Goal: Information Seeking & Learning: Learn about a topic

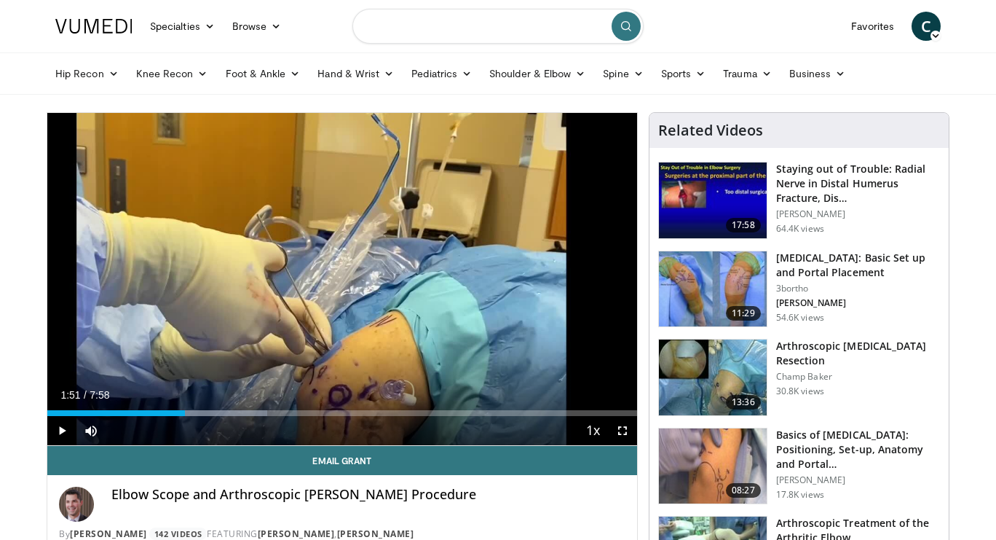
click at [450, 34] on input "Search topics, interventions" at bounding box center [498, 26] width 291 height 35
type input "**********"
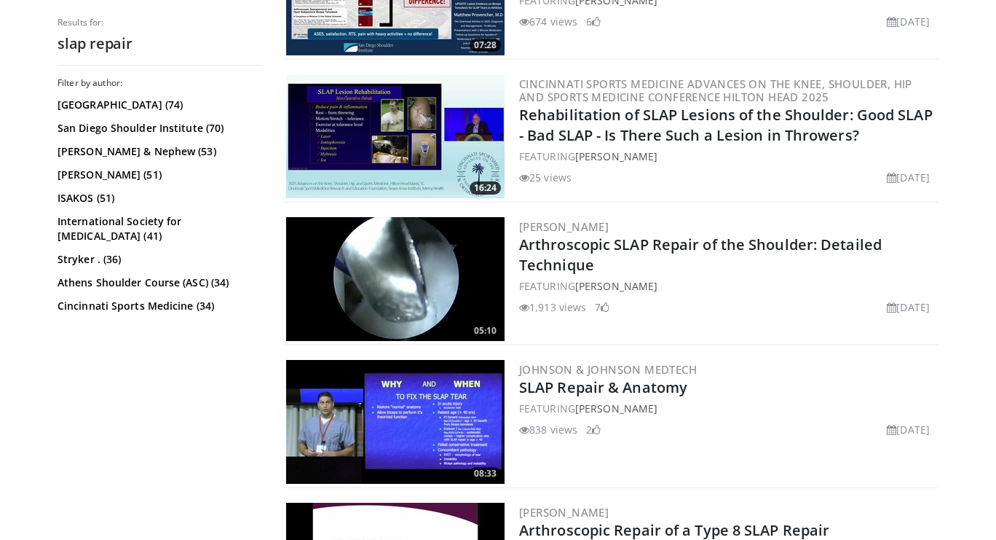
scroll to position [1525, 0]
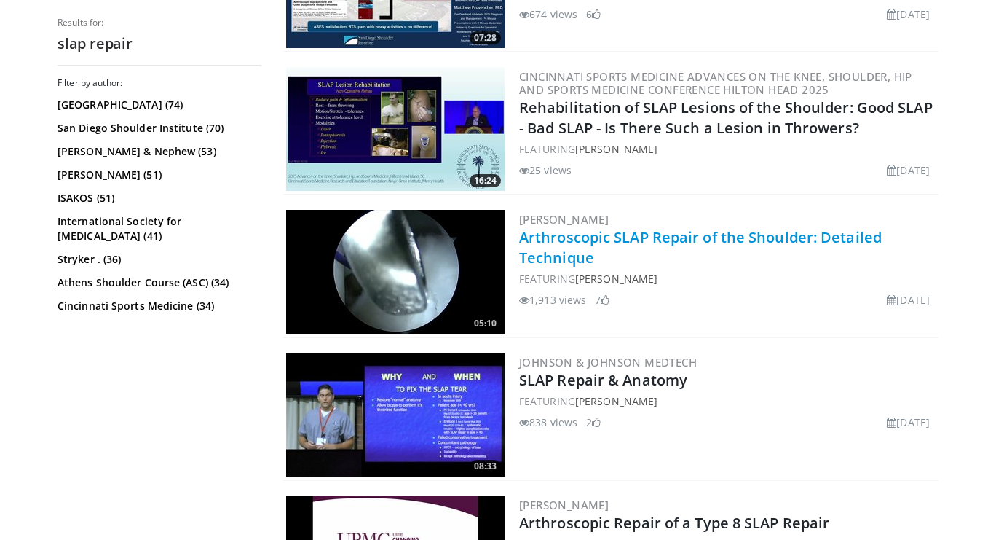
click at [734, 230] on link "Arthroscopic SLAP Repair of the Shoulder: Detailed Technique" at bounding box center [700, 247] width 363 height 40
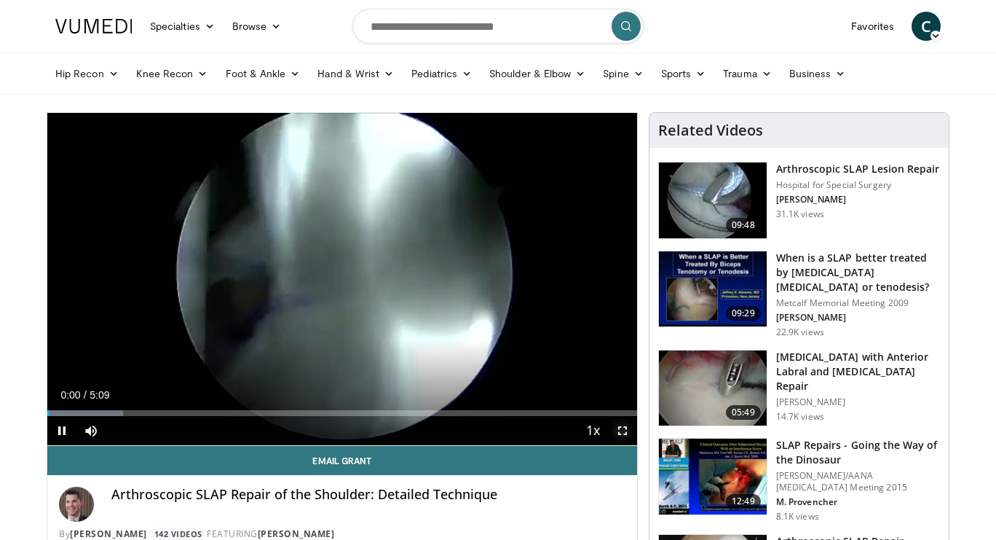
click at [632, 433] on span "Video Player" at bounding box center [622, 430] width 29 height 29
click at [55, 427] on span "Video Player" at bounding box center [61, 430] width 29 height 29
click at [60, 434] on span "Video Player" at bounding box center [61, 430] width 29 height 29
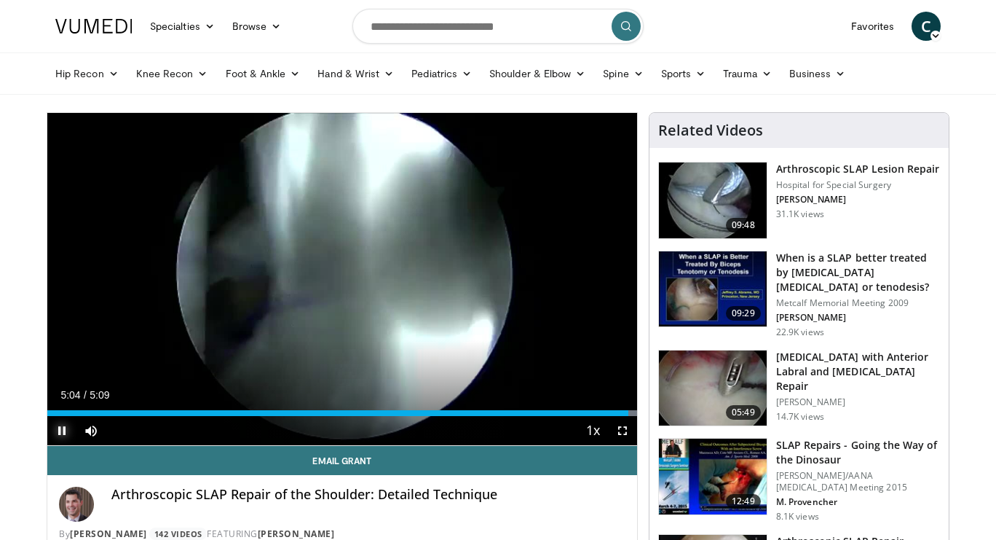
click at [60, 434] on span "Video Player" at bounding box center [61, 430] width 29 height 29
click at [406, 20] on input "Search topics, interventions" at bounding box center [498, 26] width 291 height 35
type input "**********"
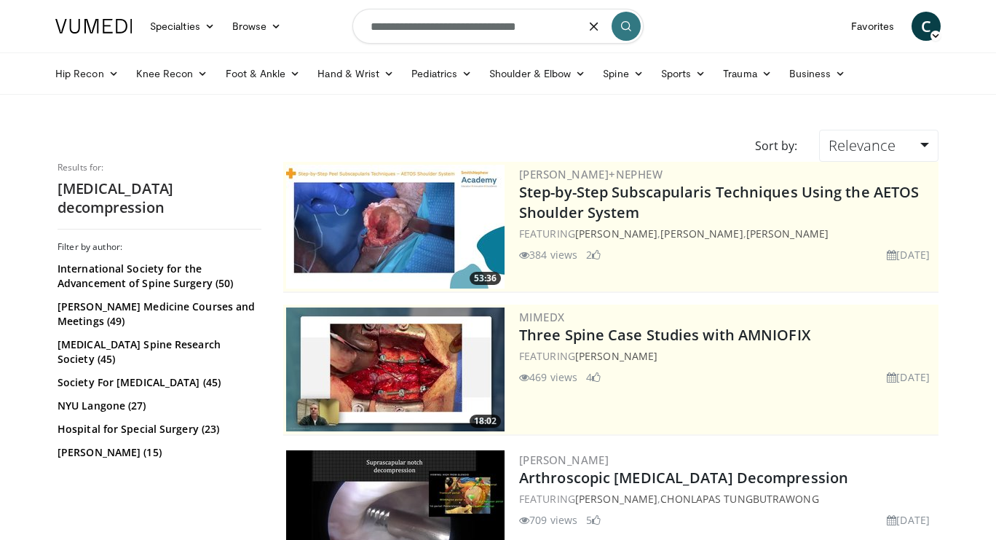
drag, startPoint x: 570, startPoint y: 25, endPoint x: 307, endPoint y: 14, distance: 263.2
click at [307, 14] on nav "Specialties Adult & Family Medicine Allergy, Asthma, Immunology Anesthesiology …" at bounding box center [498, 26] width 903 height 52
type input "**********"
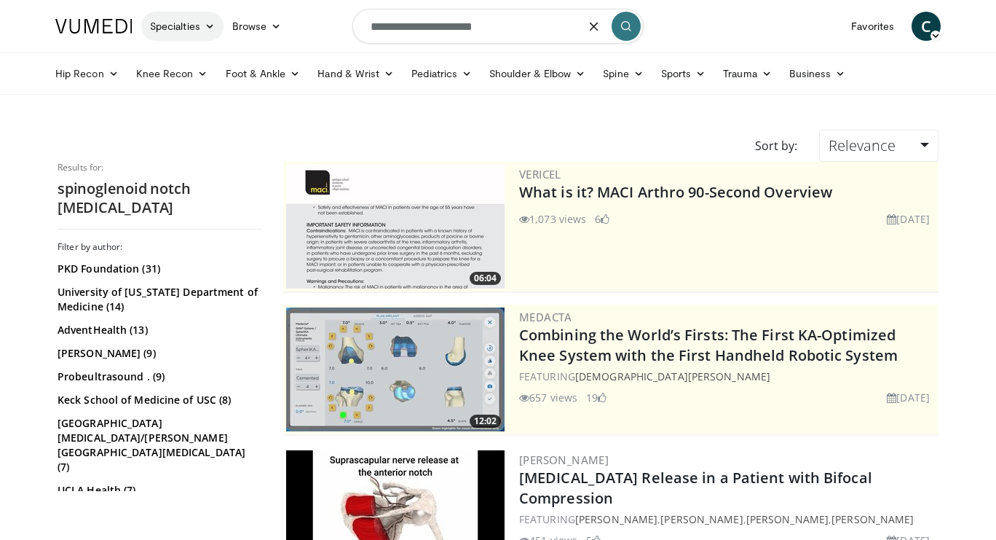
drag, startPoint x: 511, startPoint y: 31, endPoint x: 218, endPoint y: 20, distance: 293.0
click at [218, 20] on nav "Specialties Adult & Family Medicine Allergy, Asthma, Immunology Anesthesiology …" at bounding box center [498, 26] width 903 height 52
type input "**********"
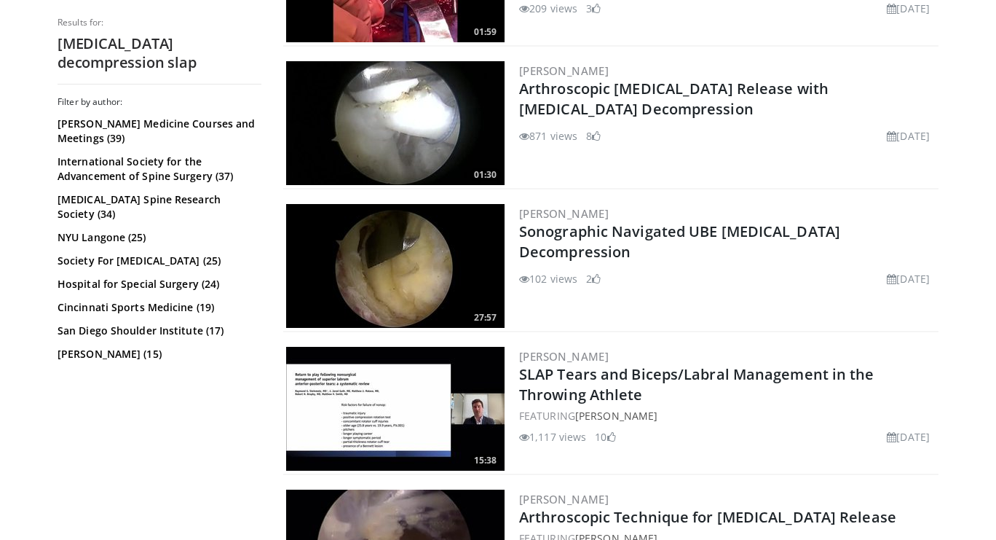
scroll to position [1840, 0]
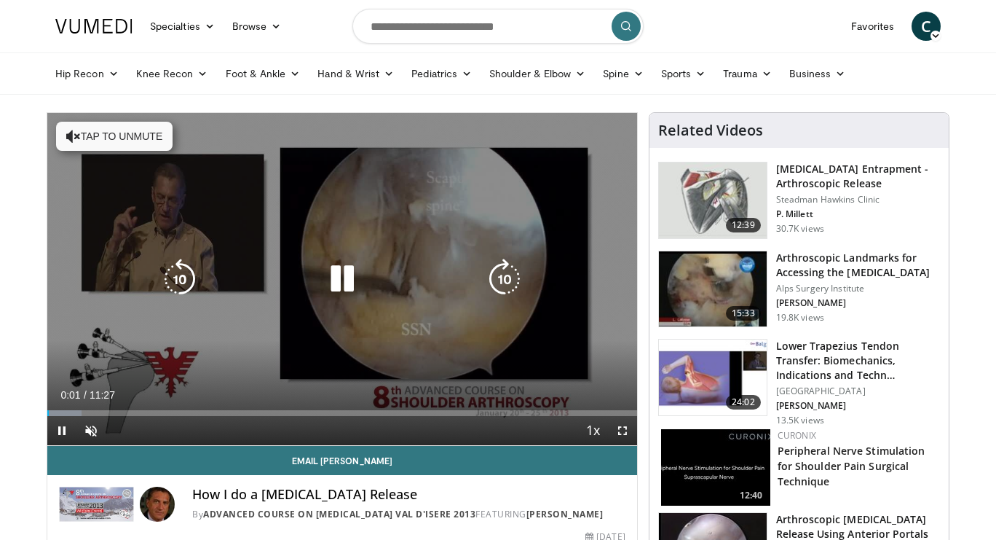
click at [100, 133] on button "Tap to unmute" at bounding box center [114, 136] width 117 height 29
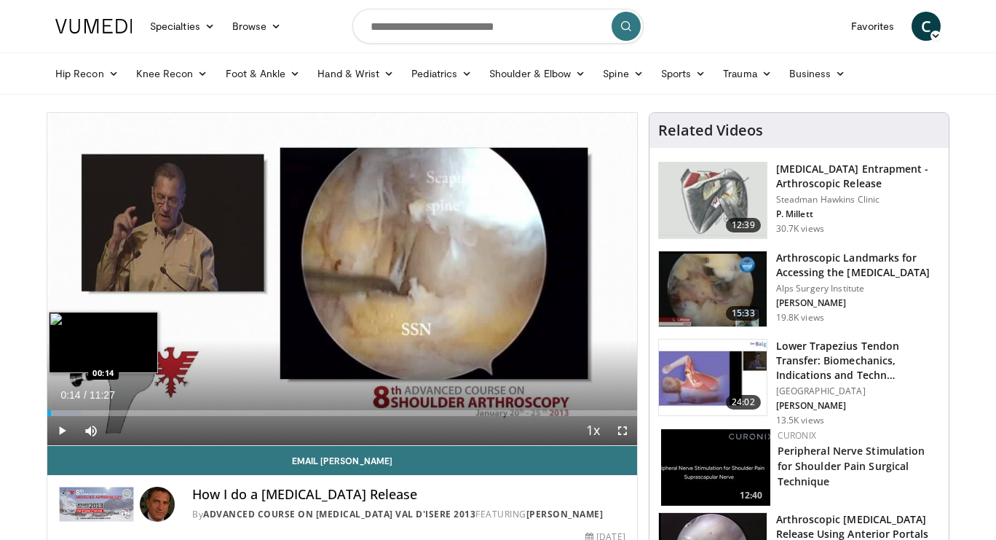
click at [60, 410] on div "Progress Bar" at bounding box center [64, 413] width 34 height 6
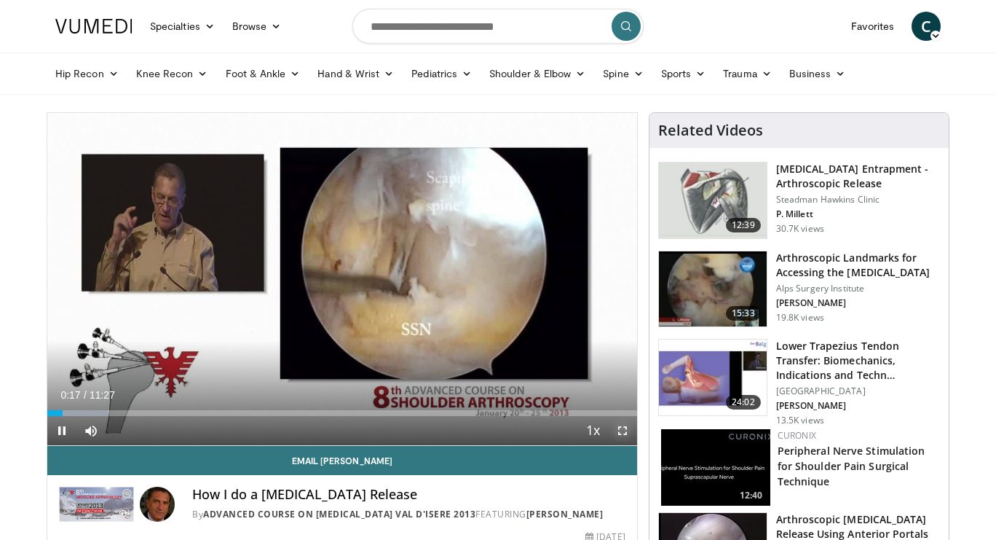
click at [629, 435] on span "Video Player" at bounding box center [622, 430] width 29 height 29
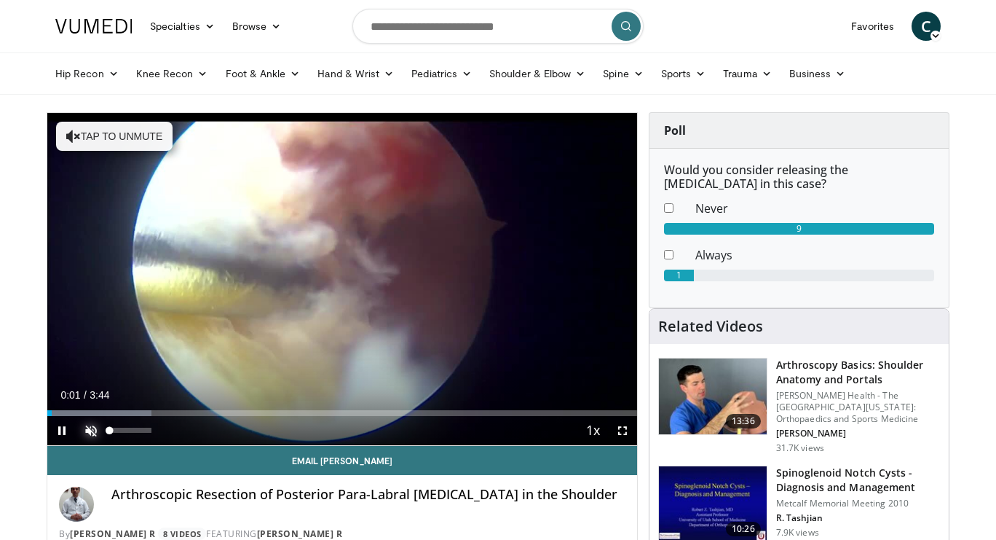
click at [93, 428] on span "Video Player" at bounding box center [90, 430] width 29 height 29
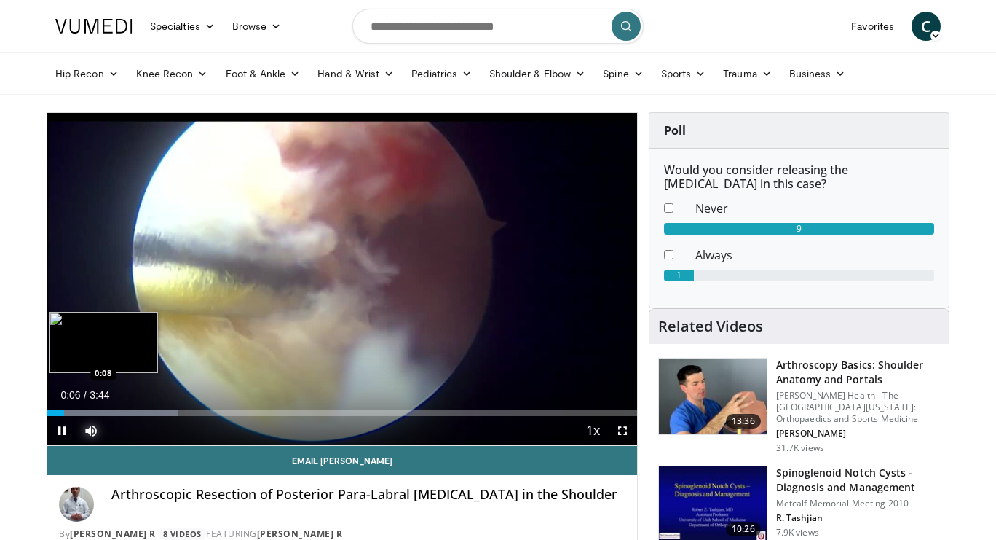
click at [68, 409] on div "Loaded : 22.05% 0:08 0:08" at bounding box center [342, 409] width 590 height 14
click at [87, 414] on div "Loaded : 22.05% 0:15 0:15" at bounding box center [342, 413] width 590 height 6
click at [115, 412] on div "Loaded : 30.87% 0:26 0:25" at bounding box center [342, 413] width 590 height 6
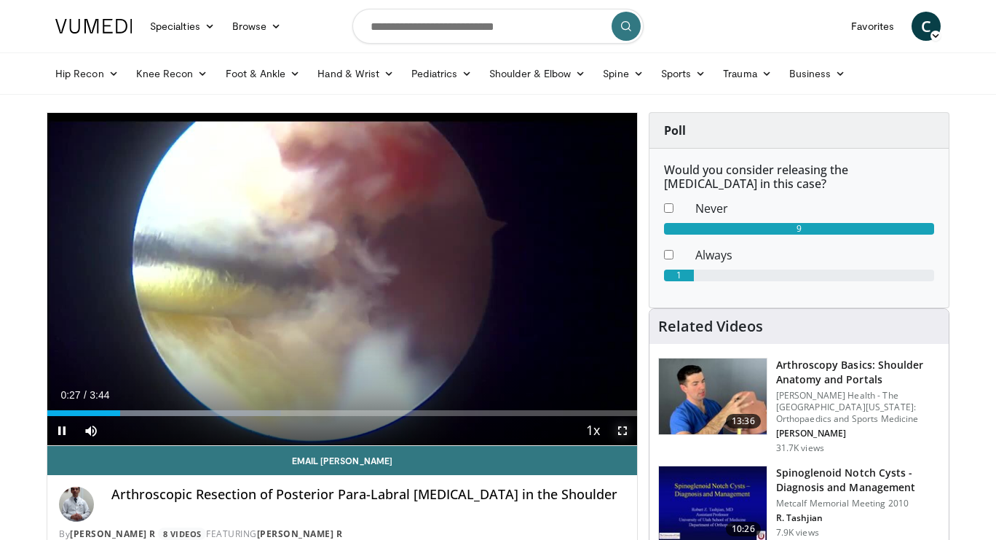
click at [618, 426] on span "Video Player" at bounding box center [622, 430] width 29 height 29
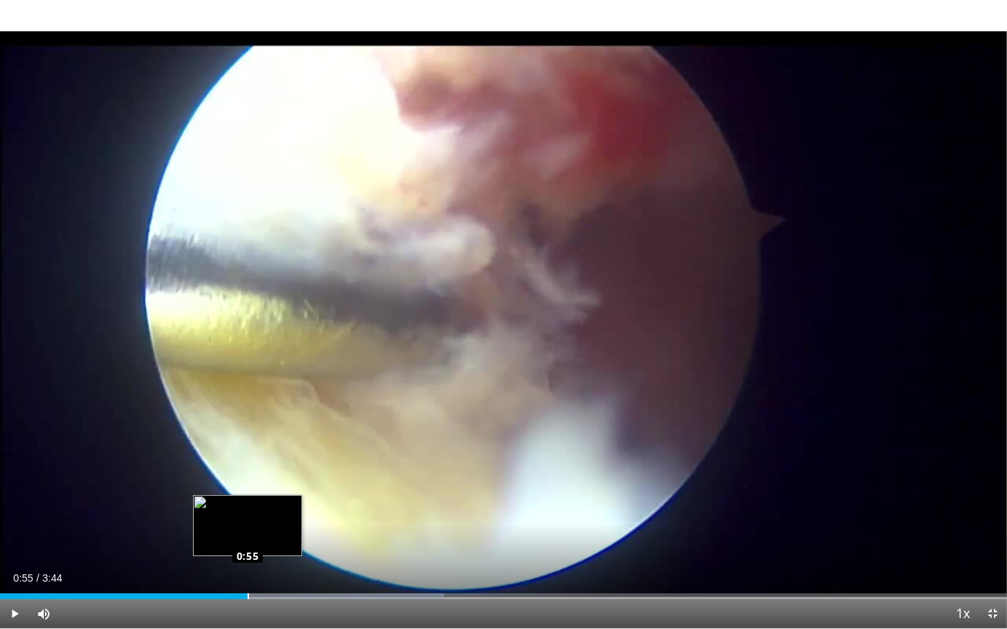
click at [248, 539] on div "Loaded : 44.10% 0:55 0:55" at bounding box center [503, 597] width 1007 height 6
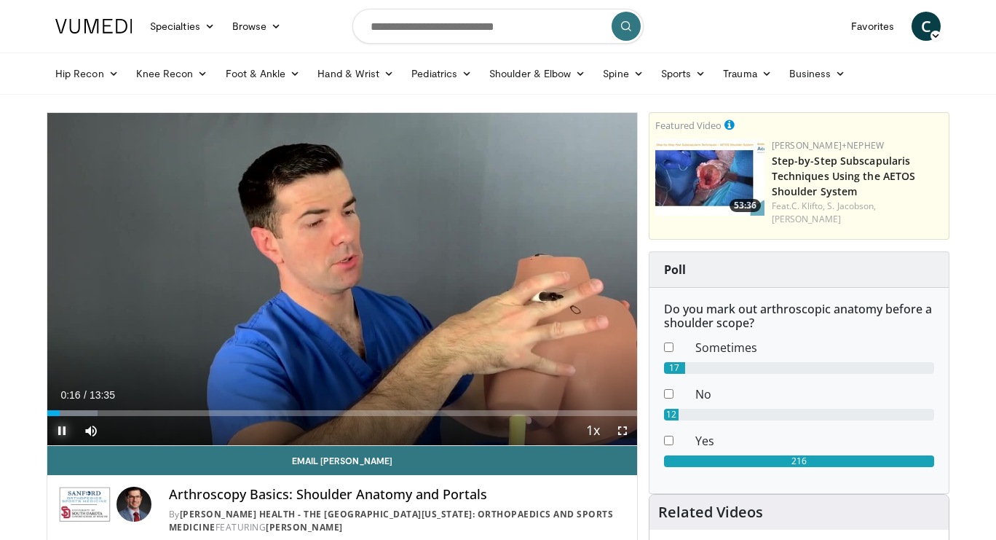
click at [61, 429] on span "Video Player" at bounding box center [61, 430] width 29 height 29
